Goal: Transaction & Acquisition: Purchase product/service

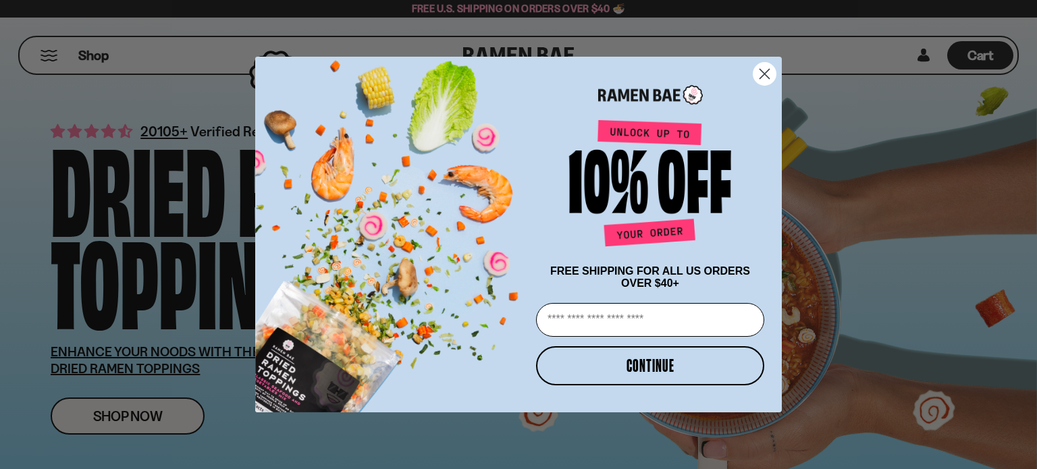
click at [767, 70] on icon "Close dialog" at bounding box center [764, 74] width 9 height 9
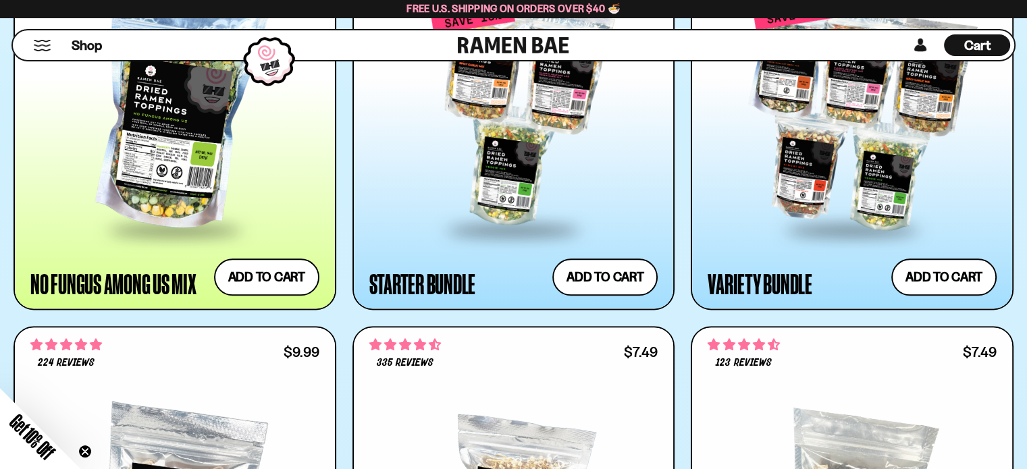
scroll to position [1597, 0]
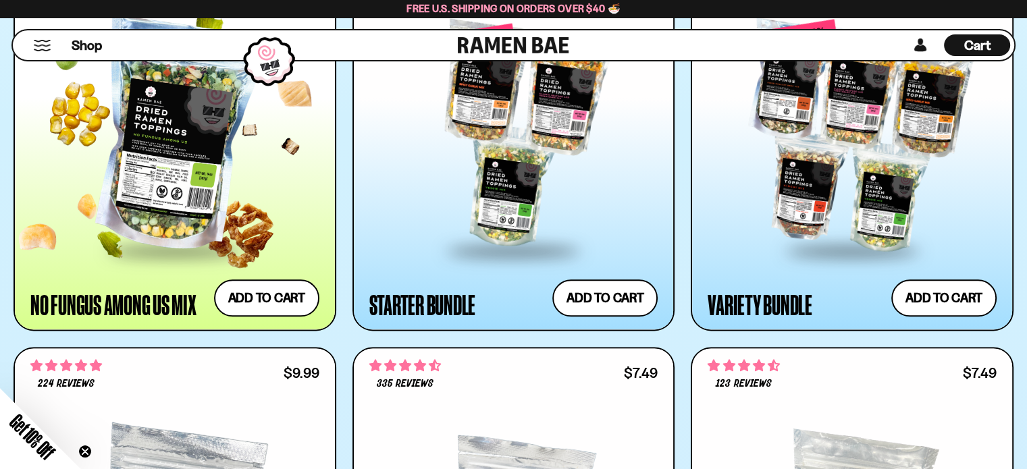
click at [167, 178] on div at bounding box center [174, 135] width 289 height 227
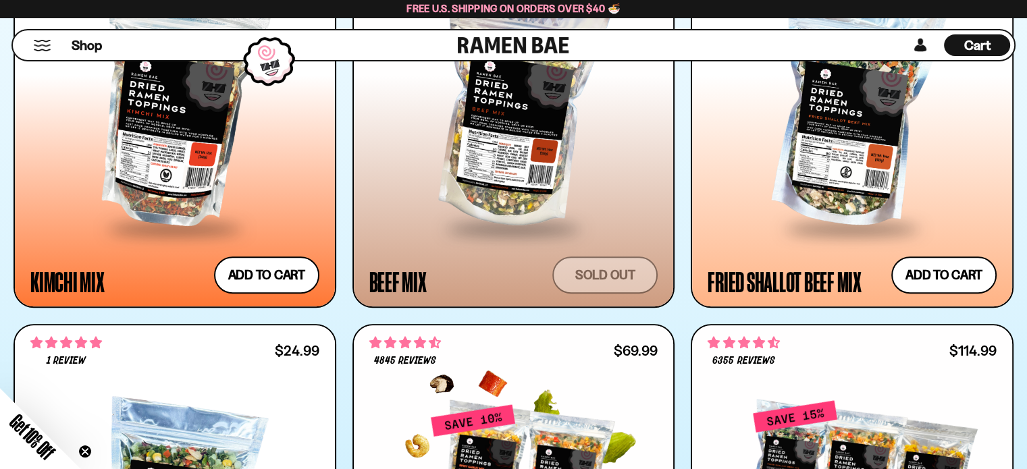
scroll to position [1207, 0]
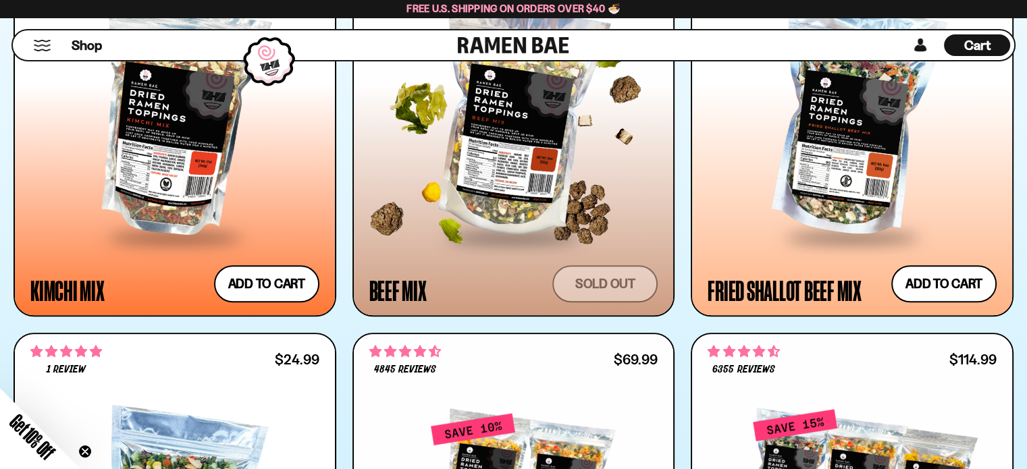
click at [519, 237] on span at bounding box center [513, 237] width 165 height 47
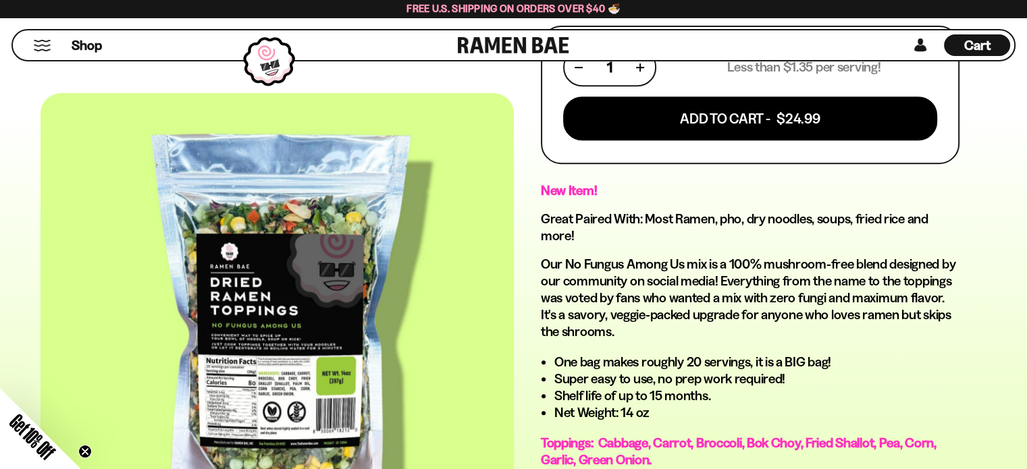
scroll to position [585, 0]
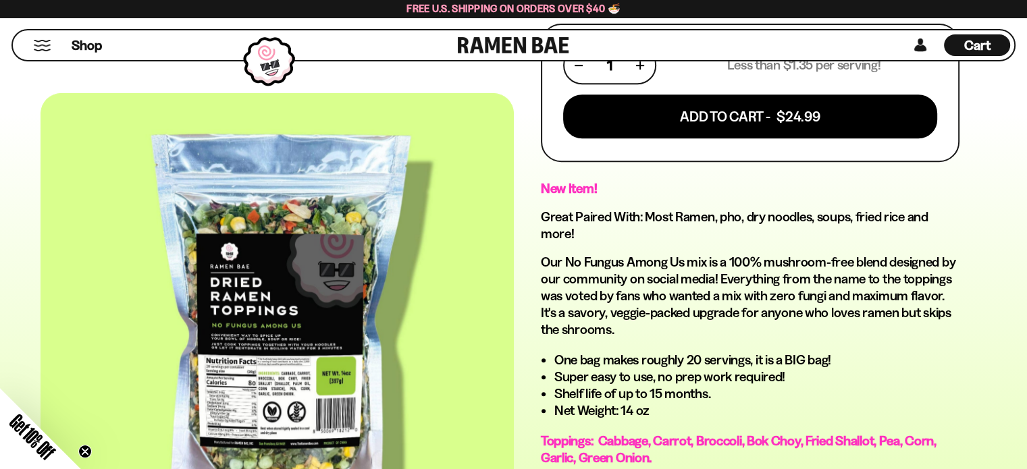
click at [309, 362] on div at bounding box center [277, 323] width 473 height 461
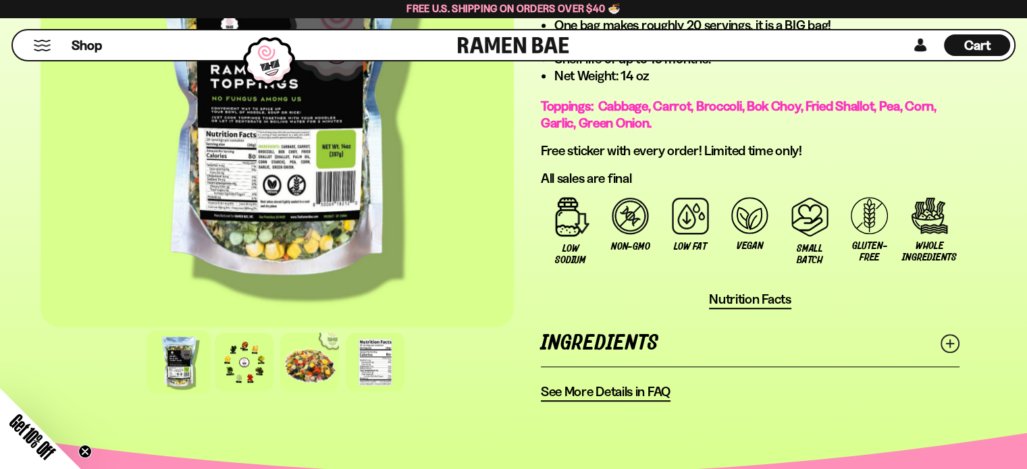
scroll to position [923, 0]
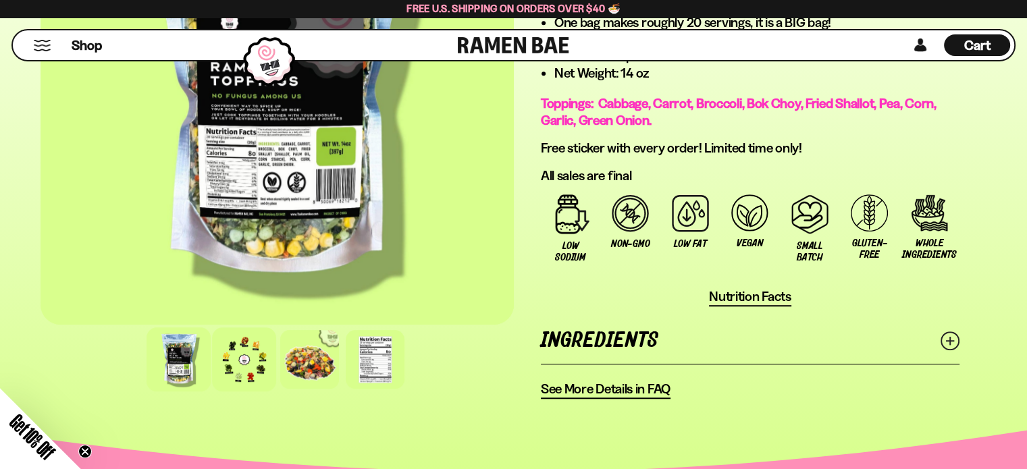
click at [242, 356] on div at bounding box center [244, 359] width 64 height 64
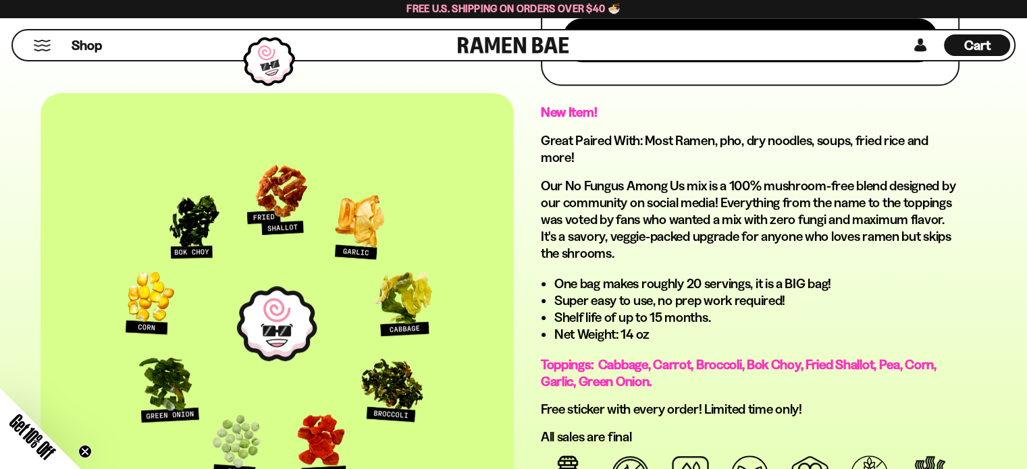
scroll to position [653, 0]
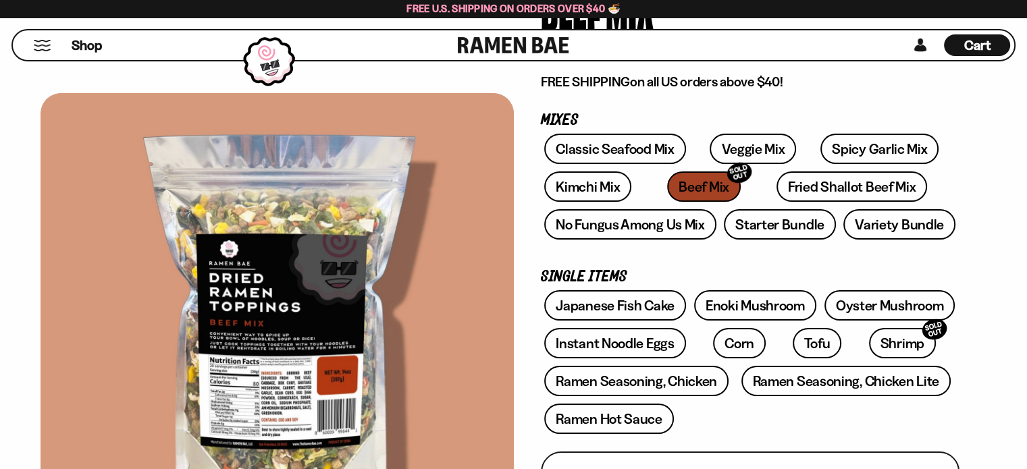
click at [398, 275] on div at bounding box center [277, 323] width 473 height 461
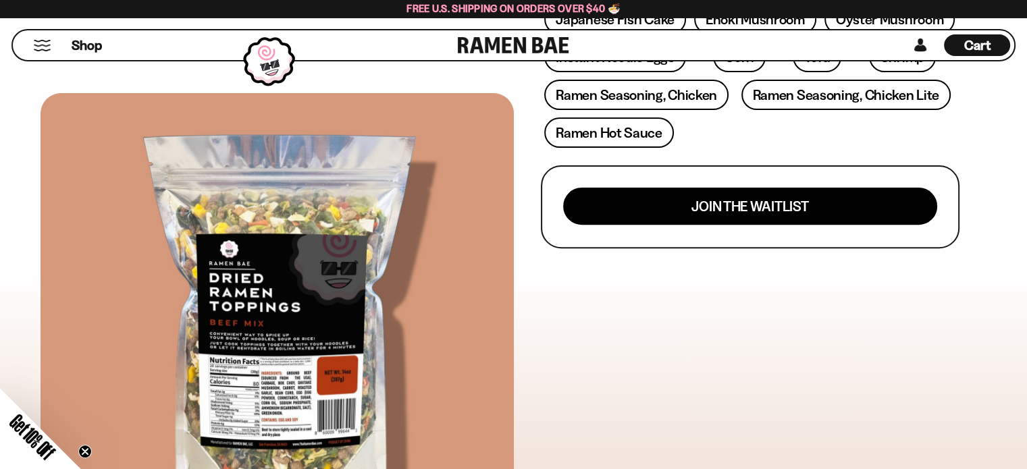
scroll to position [473, 0]
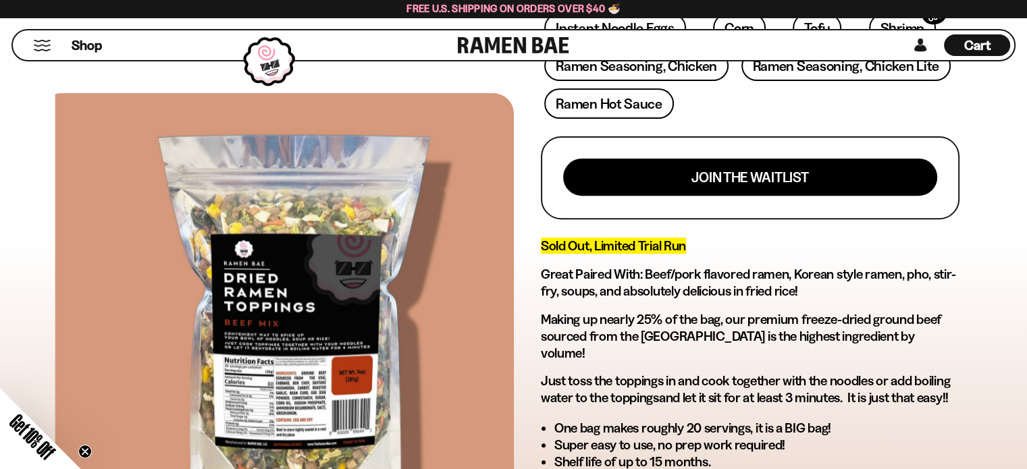
click at [296, 81] on div "FADCB6FD-DFAB-4417-9F21-029242090B77 FADCB6FD-DFAB-4417-9F21-029242090B77" at bounding box center [277, 253] width 473 height 1276
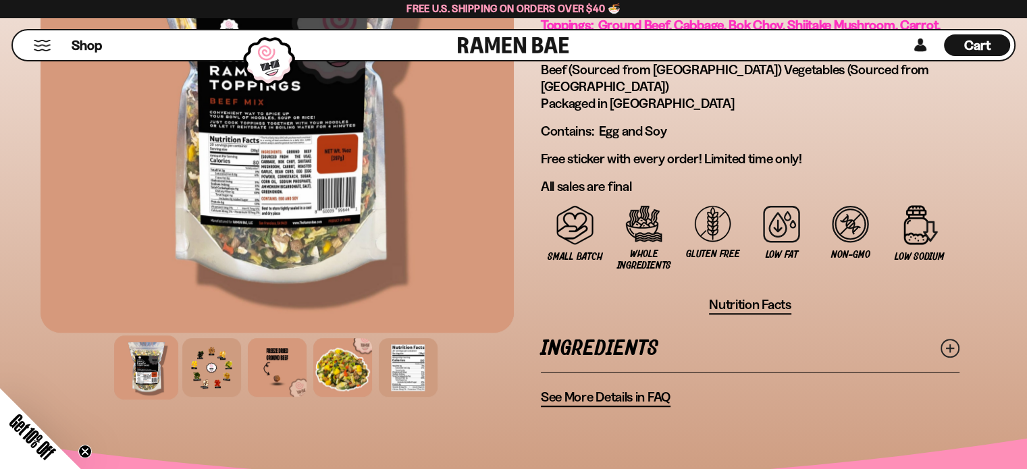
scroll to position [968, 0]
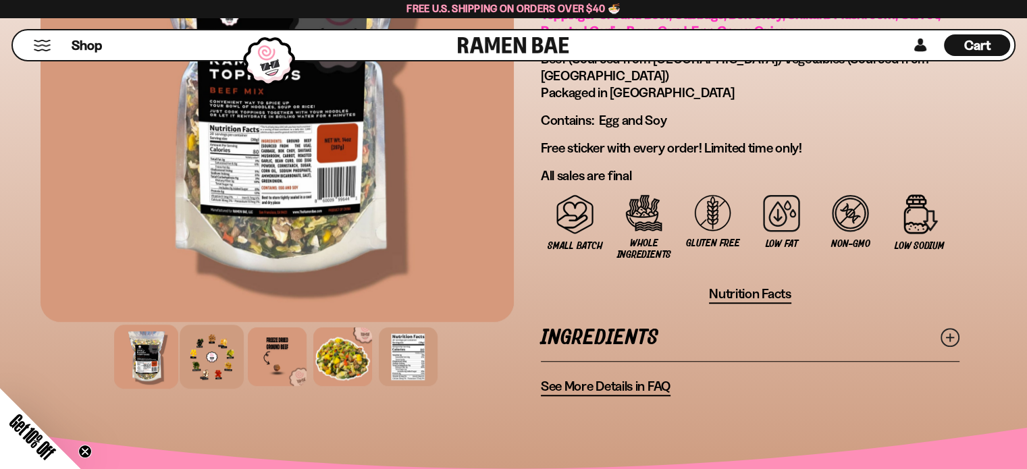
click at [222, 325] on div at bounding box center [212, 357] width 64 height 64
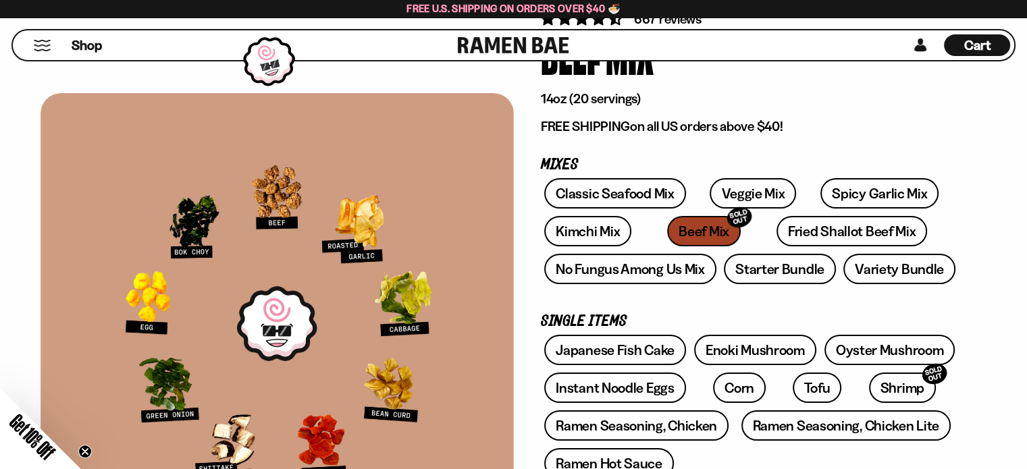
scroll to position [112, 0]
click at [710, 189] on link "Veggie Mix" at bounding box center [753, 194] width 86 height 30
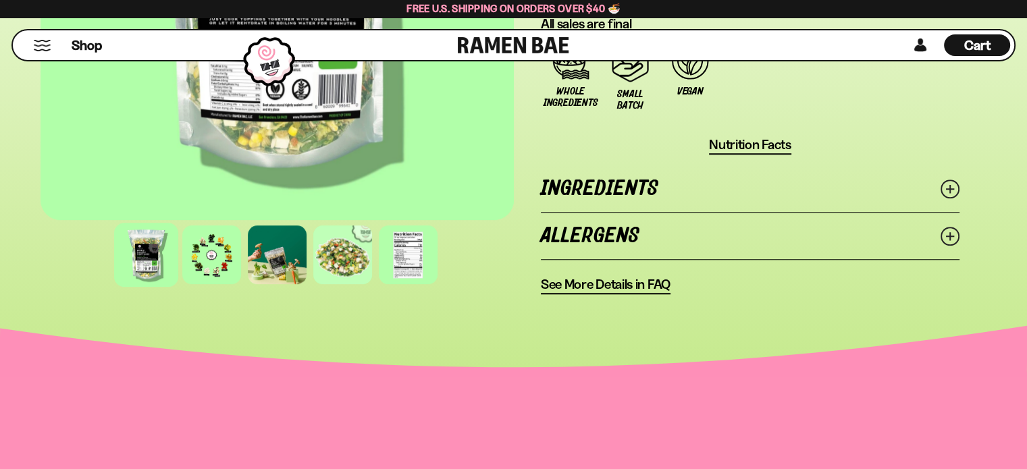
scroll to position [1103, 0]
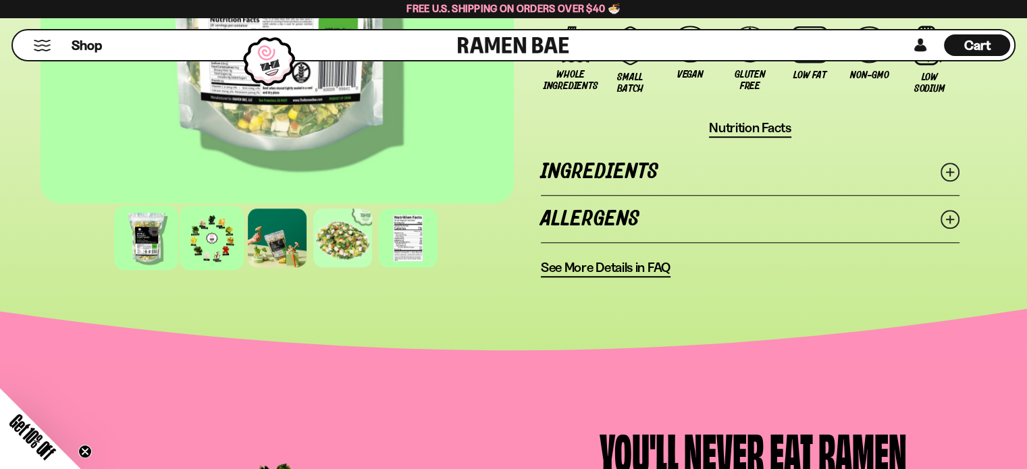
click at [216, 228] on div at bounding box center [212, 238] width 64 height 64
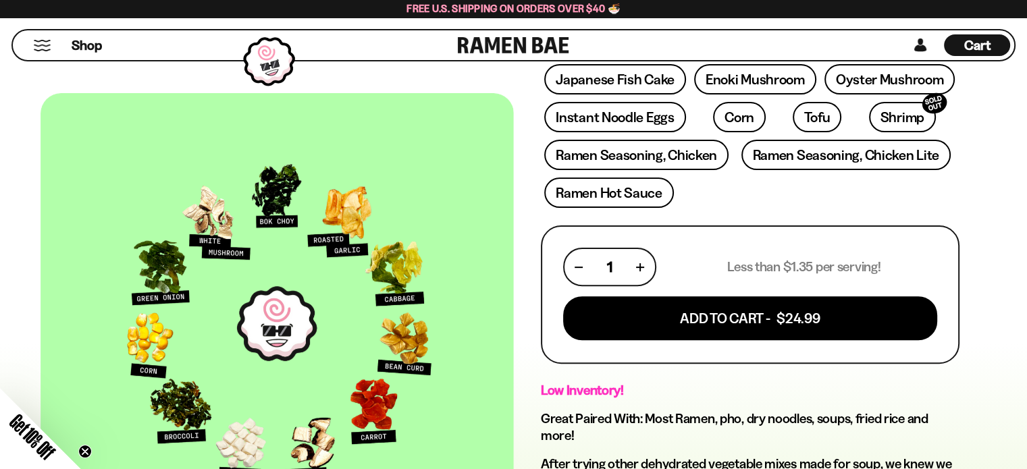
scroll to position [383, 0]
